Goal: Transaction & Acquisition: Download file/media

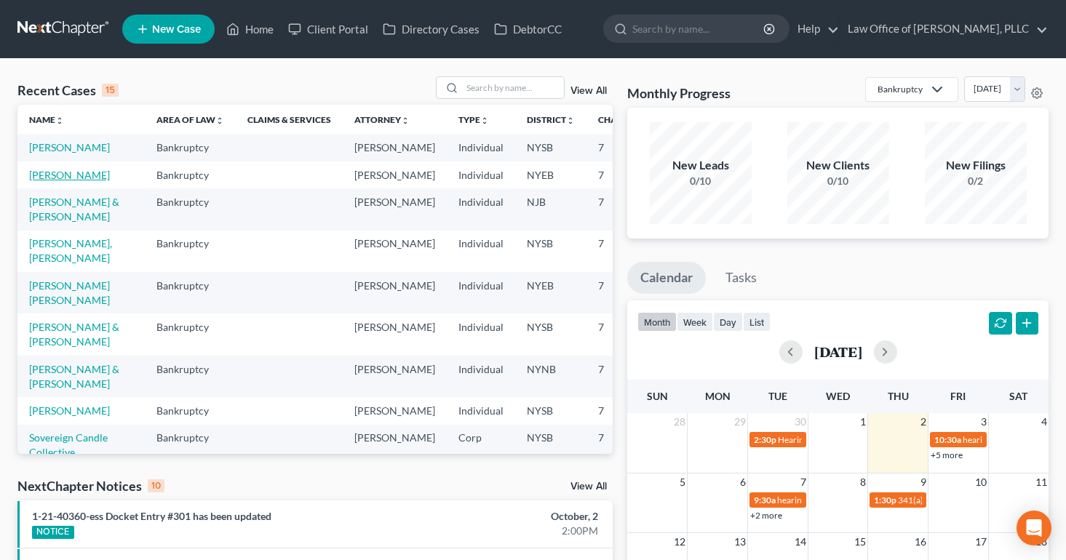
click at [51, 181] on link "[PERSON_NAME]" at bounding box center [69, 175] width 81 height 12
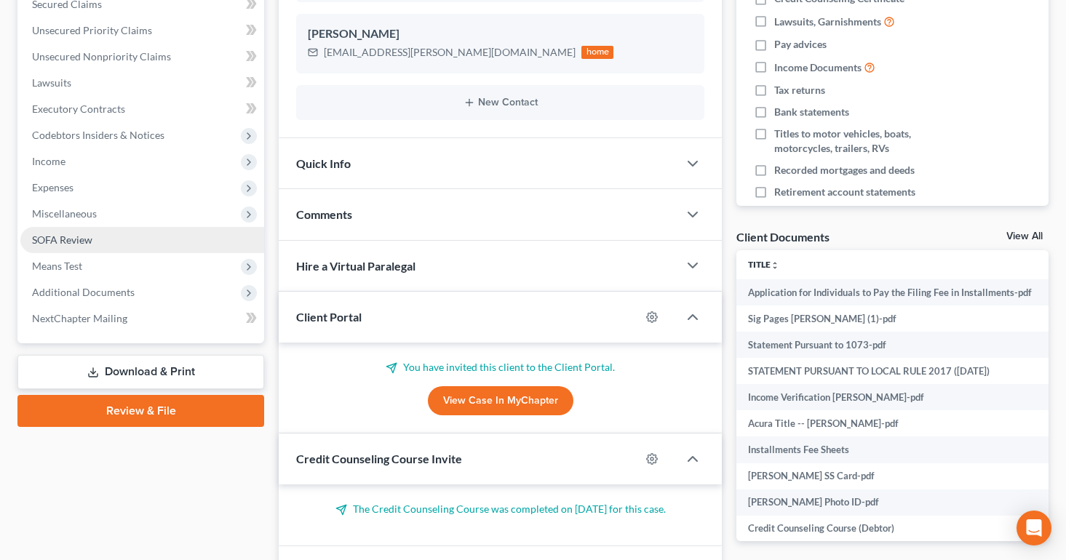
scroll to position [319, 0]
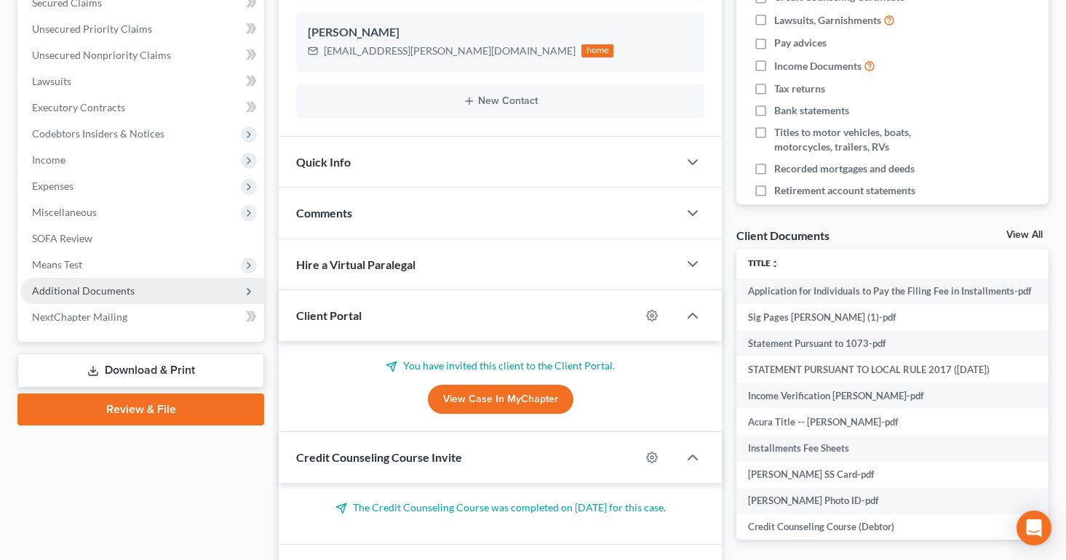
click at [97, 289] on span "Additional Documents" at bounding box center [83, 291] width 103 height 12
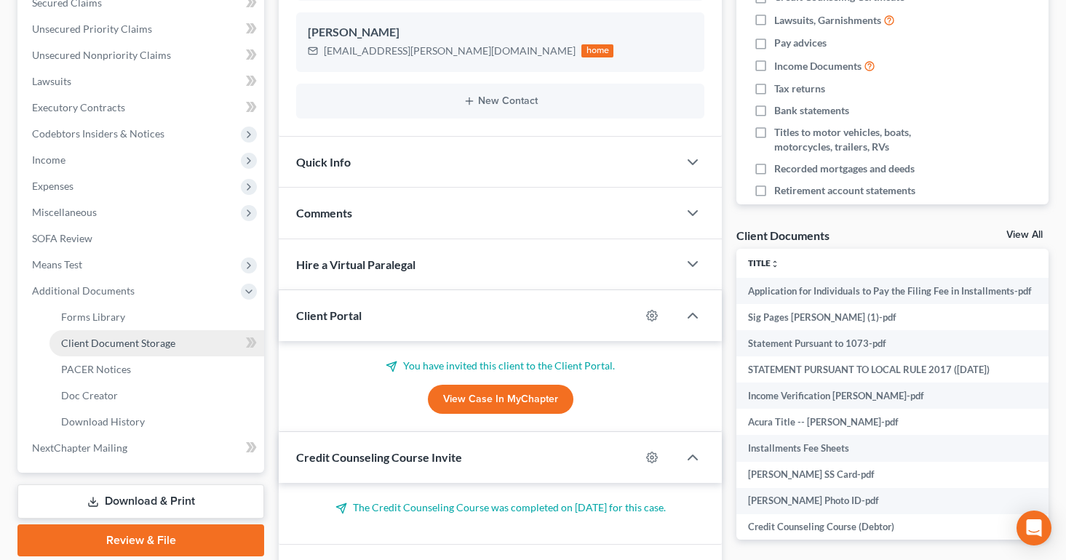
click at [95, 339] on span "Client Document Storage" at bounding box center [118, 343] width 114 height 12
select select "0"
select select "1"
select select "2"
select select "3"
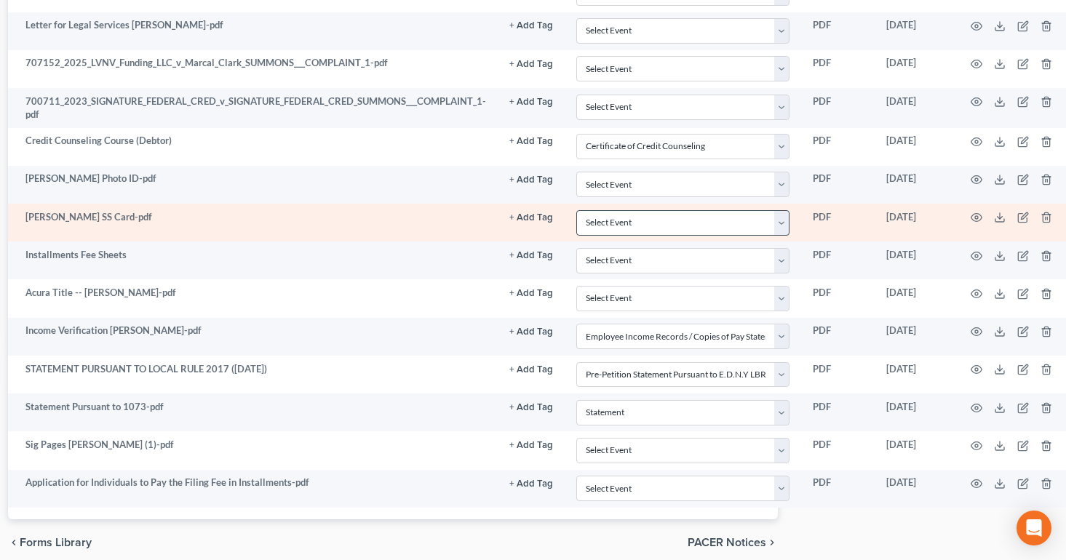
scroll to position [452, 277]
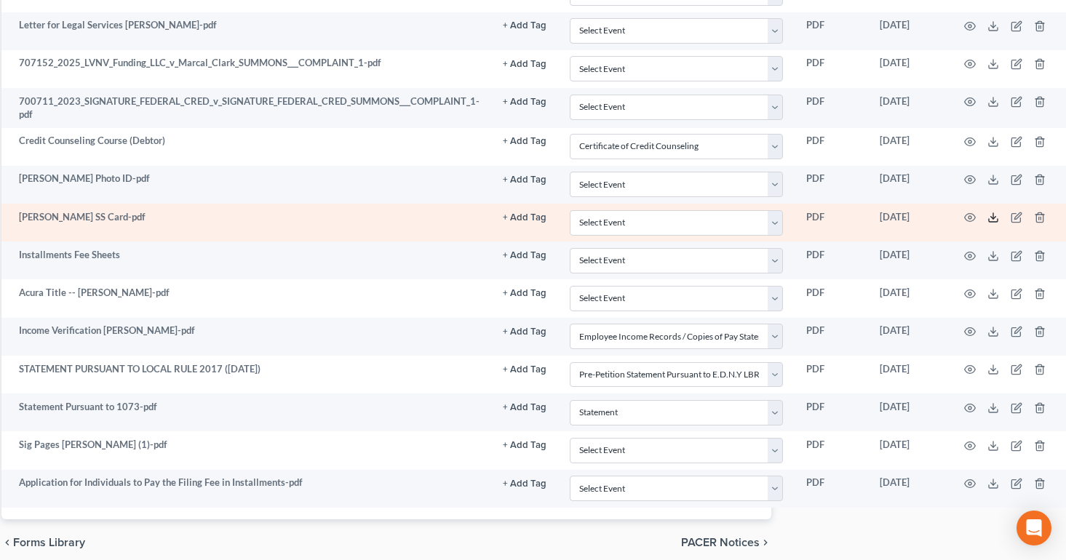
click at [990, 218] on icon at bounding box center [994, 218] width 12 height 12
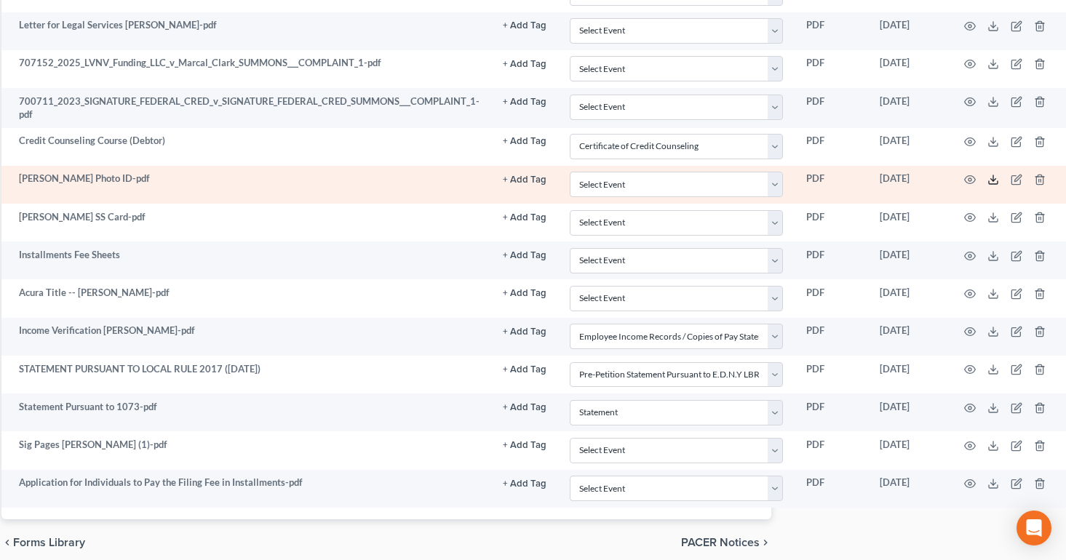
click at [994, 178] on line at bounding box center [994, 178] width 0 height 6
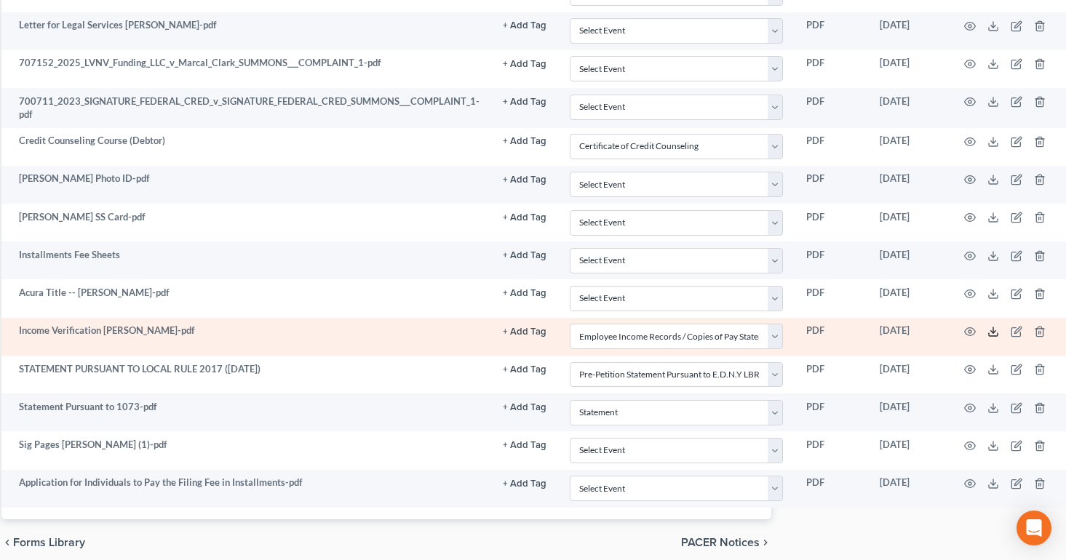
click at [991, 332] on polyline at bounding box center [993, 332] width 5 height 2
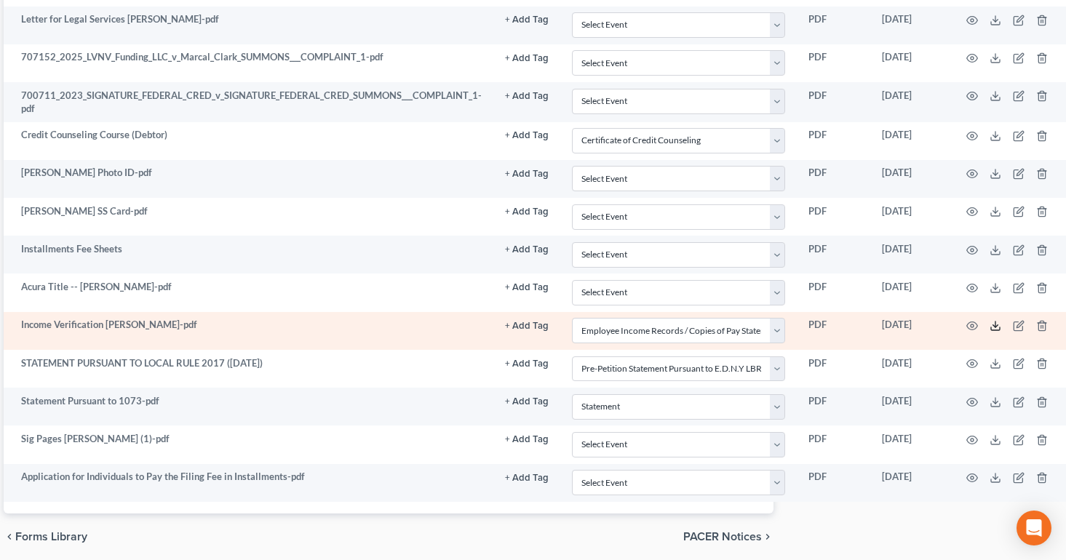
scroll to position [458, 277]
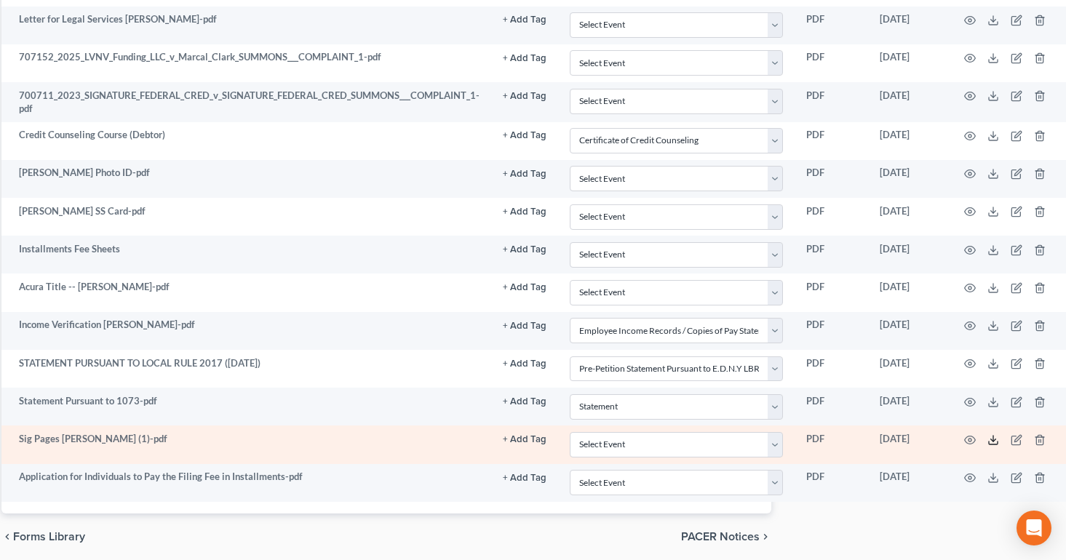
click at [994, 442] on icon at bounding box center [993, 443] width 9 height 3
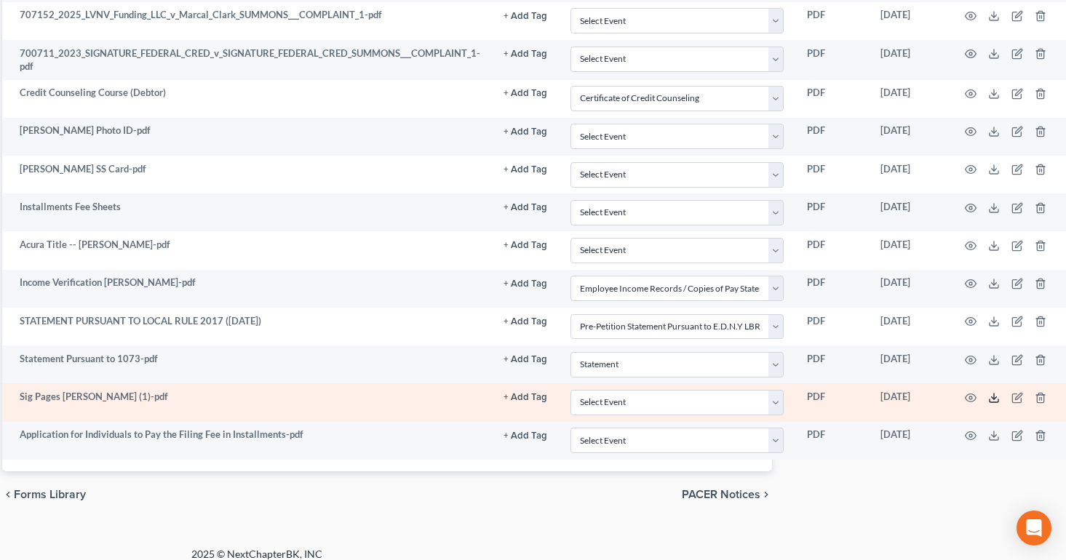
scroll to position [507, 277]
